Goal: Transaction & Acquisition: Book appointment/travel/reservation

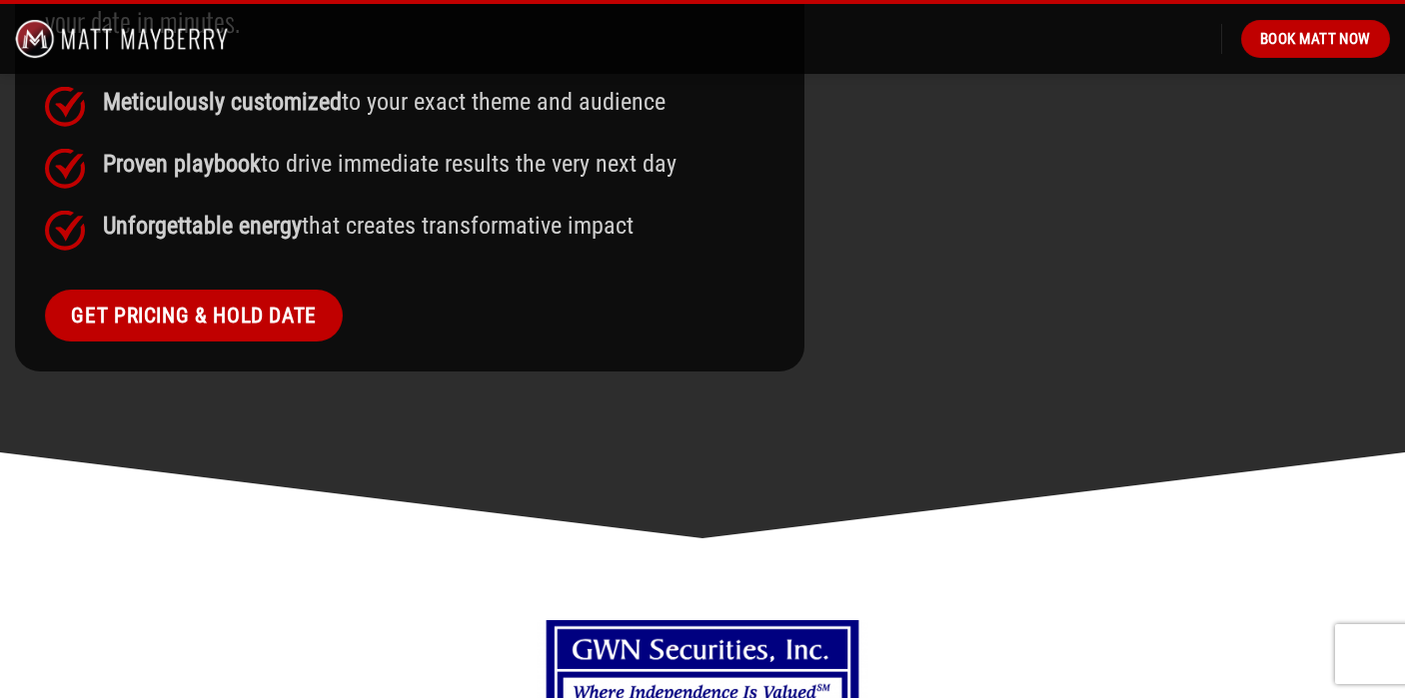
scroll to position [1869, 0]
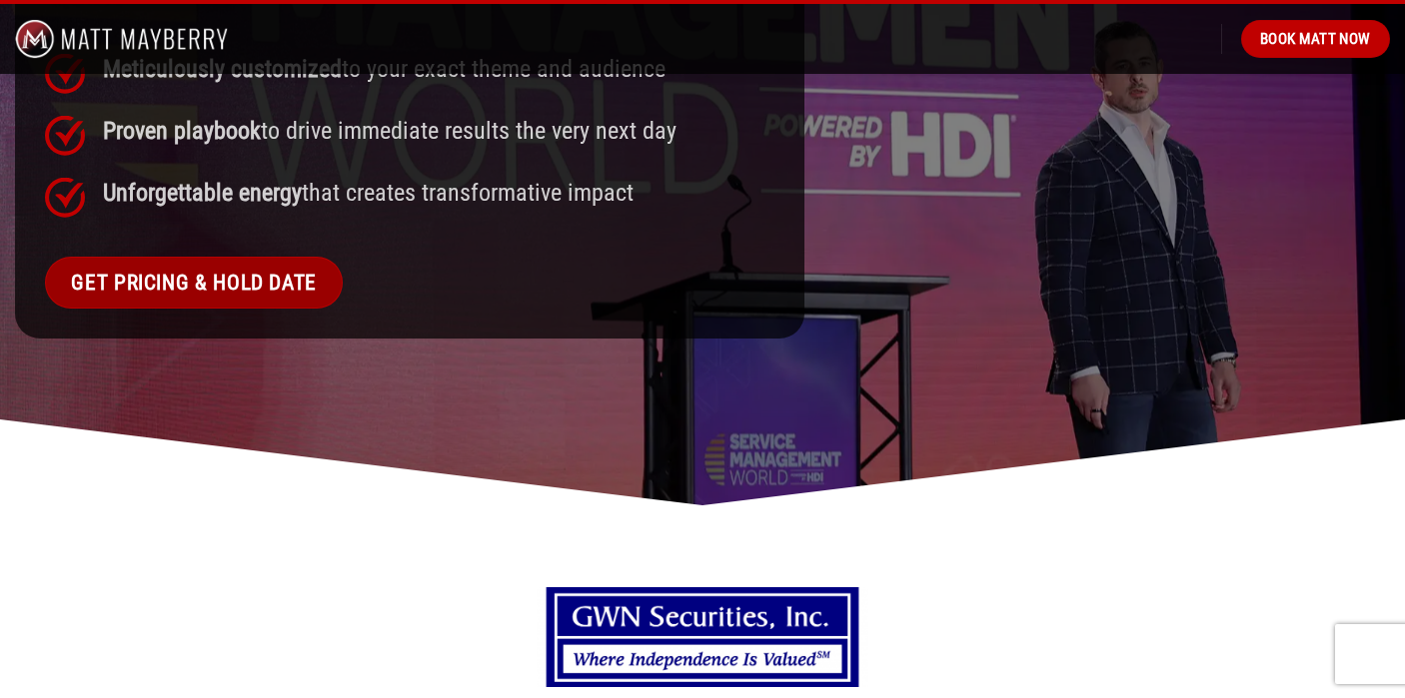
click at [183, 293] on span "Get Pricing & Hold Date" at bounding box center [194, 283] width 246 height 34
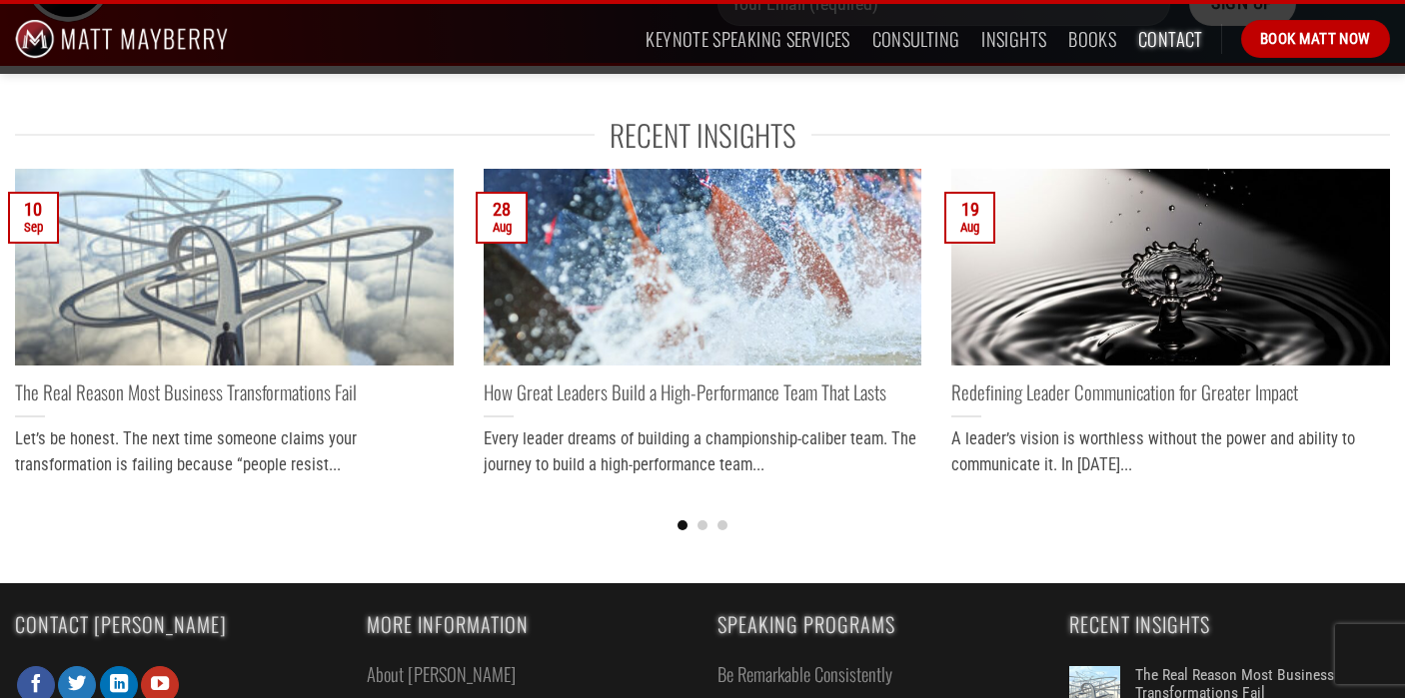
scroll to position [959, 0]
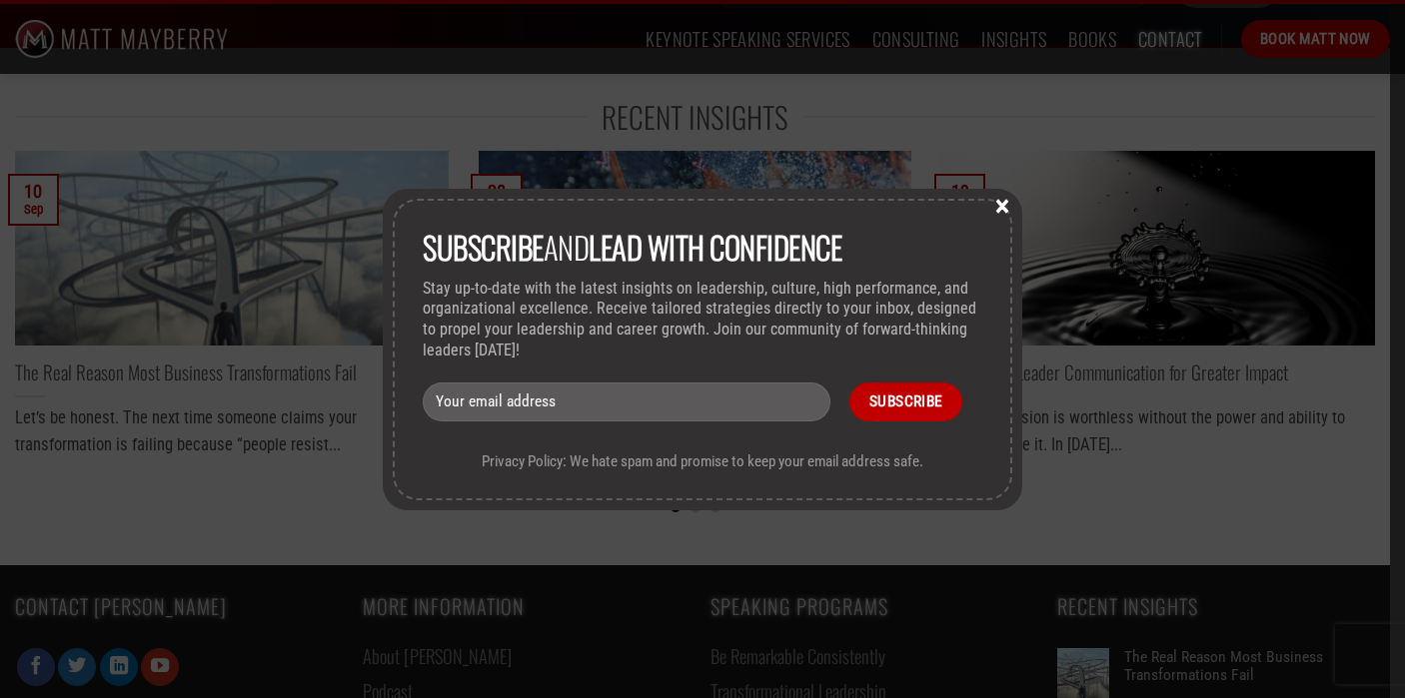
click at [1001, 208] on button "×" at bounding box center [1002, 205] width 30 height 18
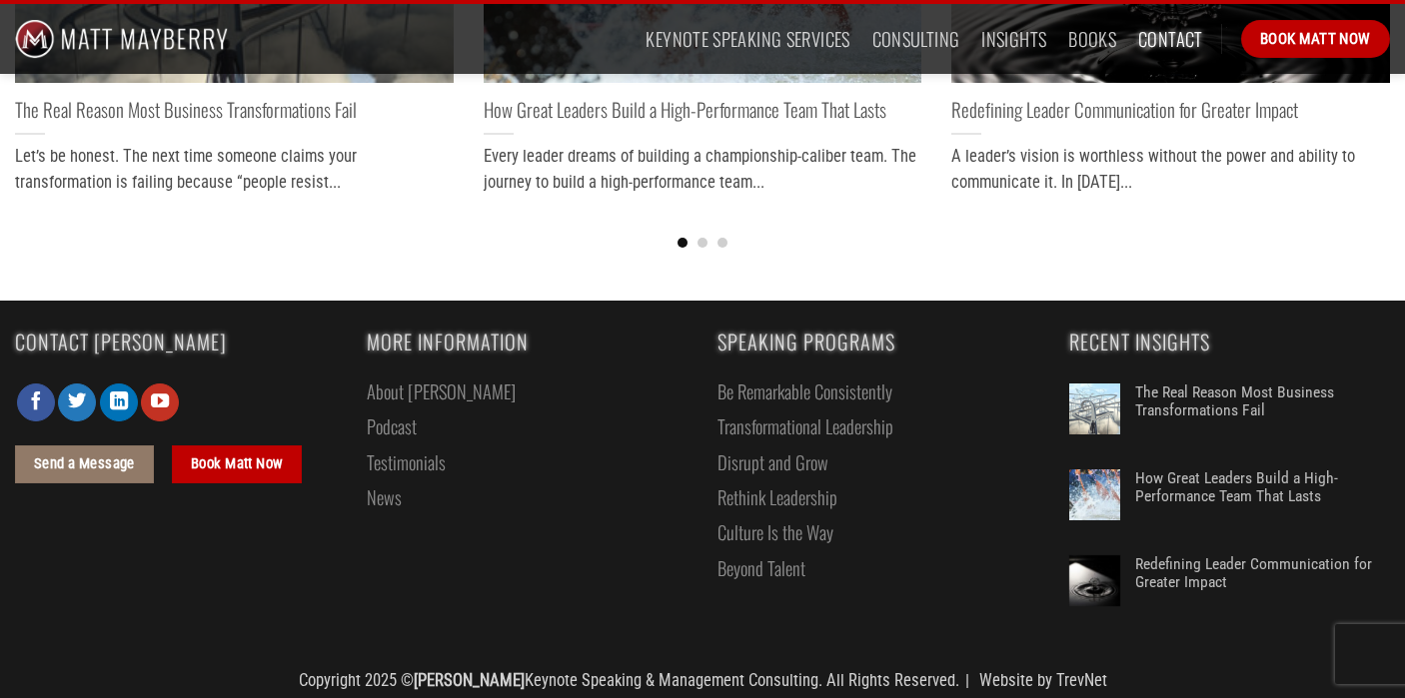
scroll to position [1236, 0]
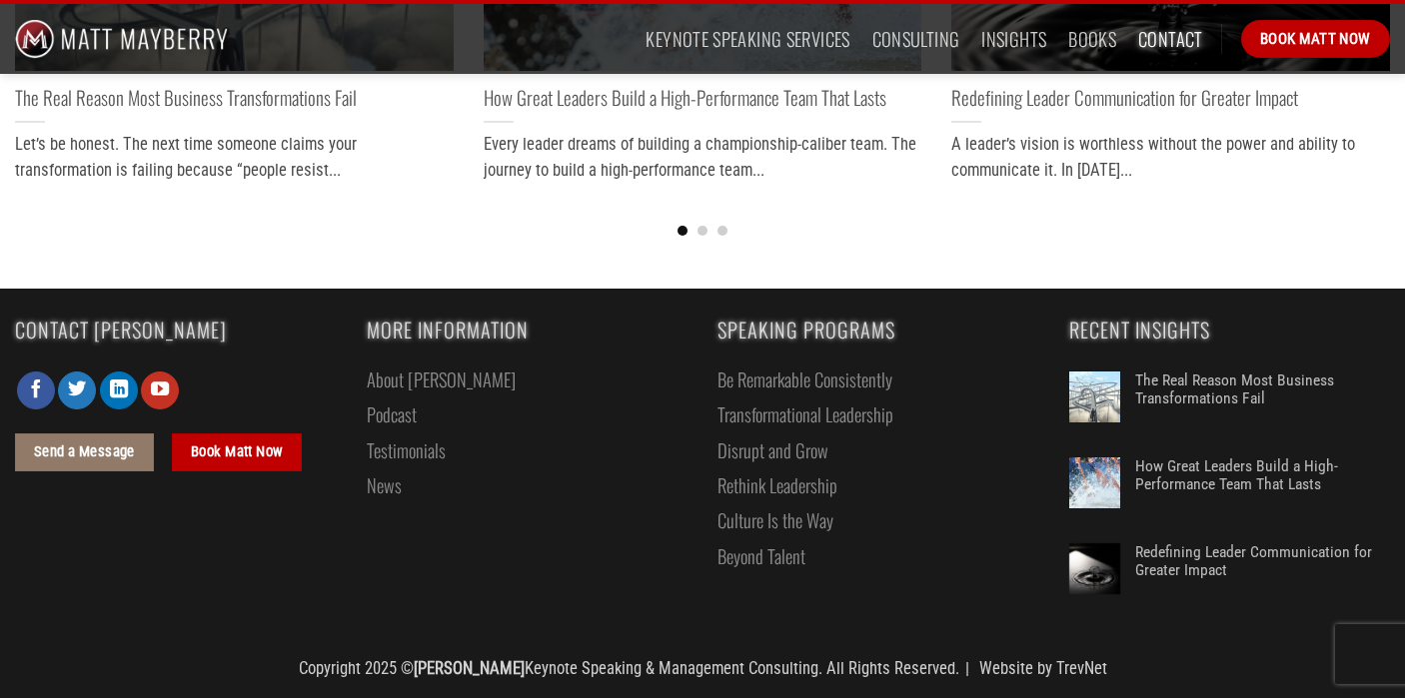
click at [842, 383] on link "Be Remarkable Consistently" at bounding box center [804, 379] width 175 height 35
